Goal: Find specific page/section: Find specific page/section

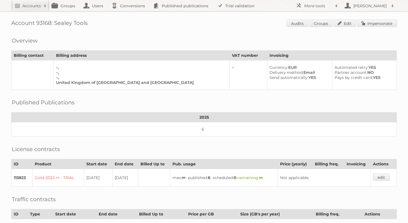
scroll to position [85, 0]
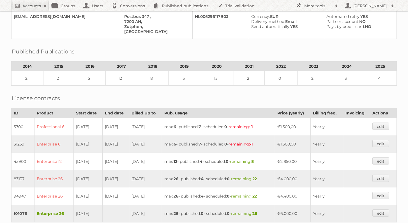
scroll to position [164, 0]
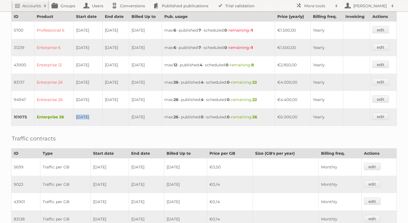
drag, startPoint x: 72, startPoint y: 114, endPoint x: 138, endPoint y: 111, distance: 65.9
click at [119, 111] on tr "101075 Enterprise 26 25-07-2023 24-07-2026 max: 26 - published: 0 - scheduled: …" at bounding box center [203, 117] width 385 height 18
click at [161, 113] on td "24-07-2026" at bounding box center [145, 117] width 33 height 18
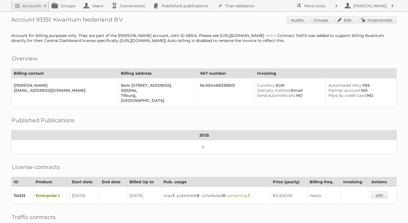
scroll to position [14, 0]
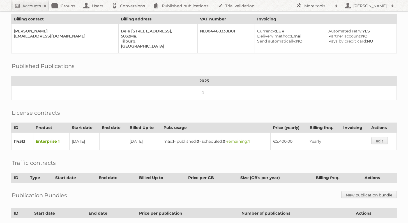
scroll to position [54, 0]
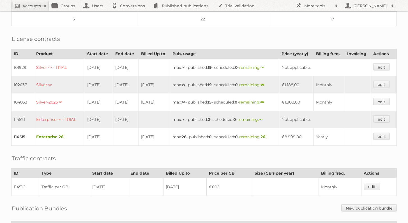
scroll to position [139, 0]
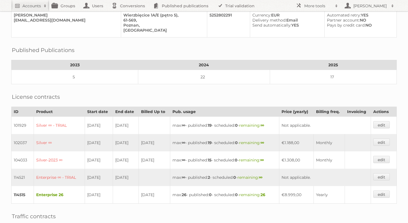
scroll to position [60, 0]
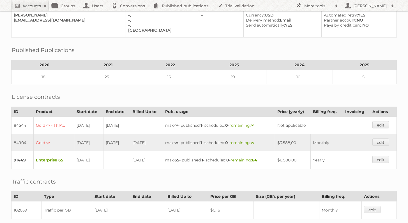
scroll to position [72, 0]
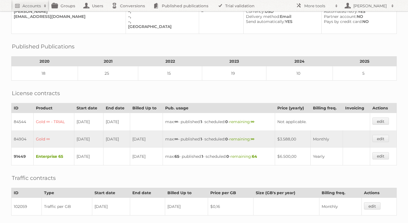
drag, startPoint x: 73, startPoint y: 154, endPoint x: 97, endPoint y: 154, distance: 24.1
click at [96, 154] on td "01-08-2021" at bounding box center [88, 157] width 29 height 18
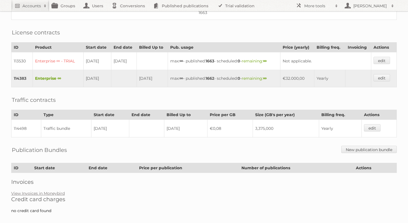
scroll to position [141, 0]
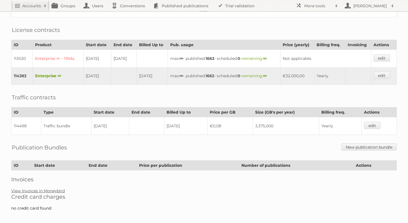
click at [54, 189] on link "View Invoices in Moneybird" at bounding box center [38, 191] width 54 height 5
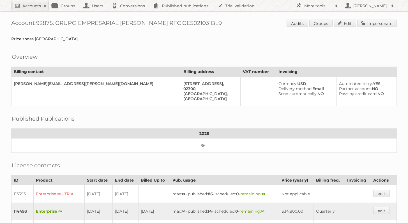
scroll to position [64, 0]
